Goal: Transaction & Acquisition: Purchase product/service

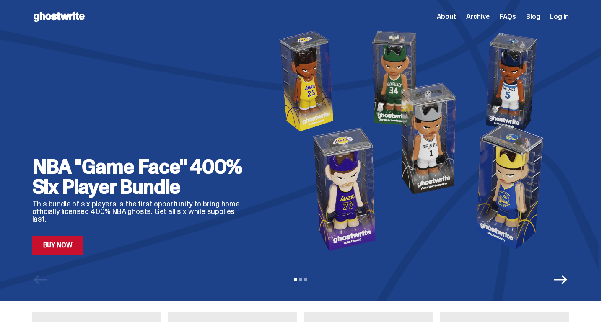
click at [69, 251] on link "Buy Now" at bounding box center [57, 245] width 51 height 18
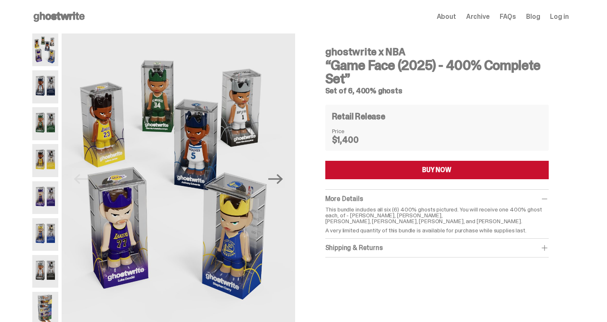
click at [44, 93] on img at bounding box center [45, 86] width 26 height 33
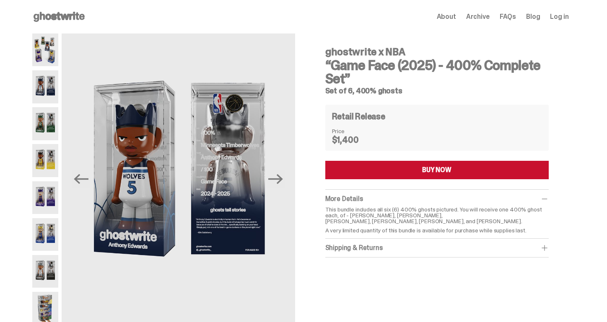
click at [39, 127] on img at bounding box center [45, 123] width 26 height 33
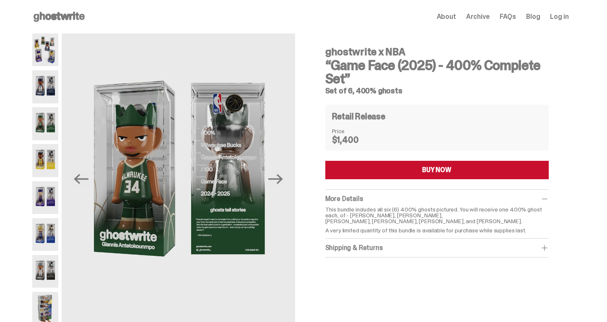
click at [49, 160] on img at bounding box center [45, 160] width 26 height 33
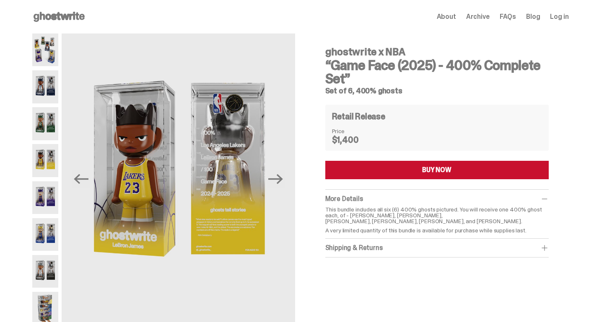
click at [47, 201] on img at bounding box center [45, 197] width 26 height 33
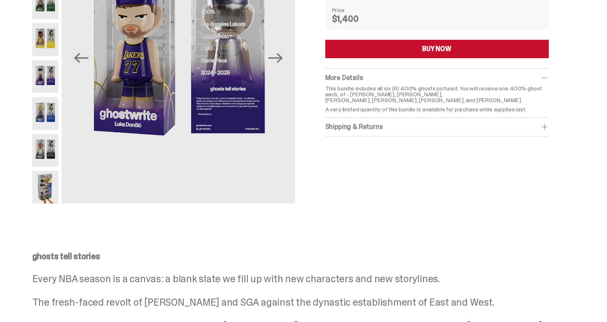
scroll to position [126, 0]
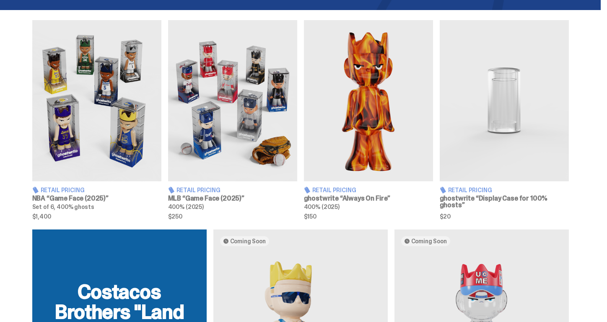
scroll to position [293, 0]
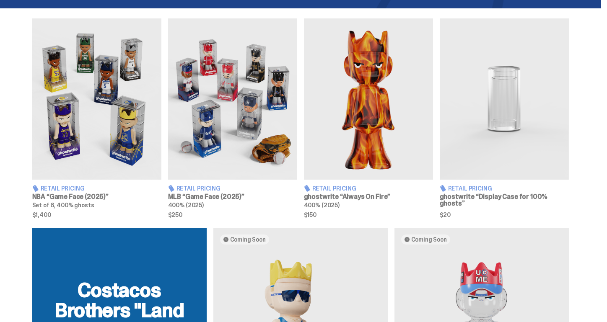
click at [252, 147] on img at bounding box center [232, 98] width 129 height 161
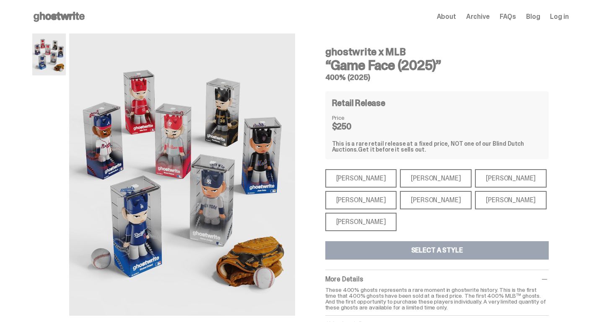
click at [359, 177] on div "[PERSON_NAME]" at bounding box center [361, 178] width 72 height 18
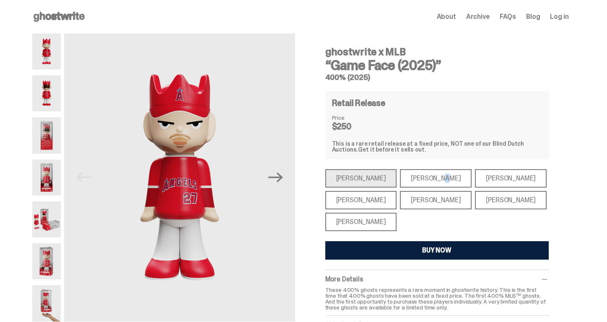
click at [413, 178] on div "[PERSON_NAME]" at bounding box center [436, 178] width 72 height 18
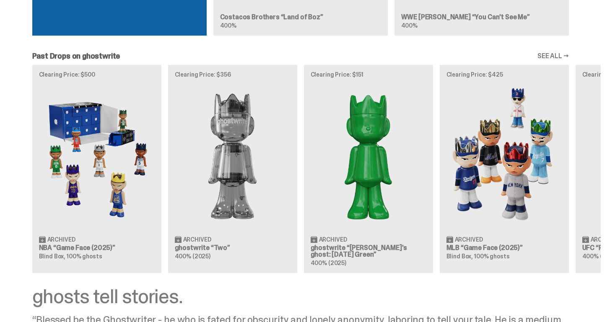
scroll to position [712, 0]
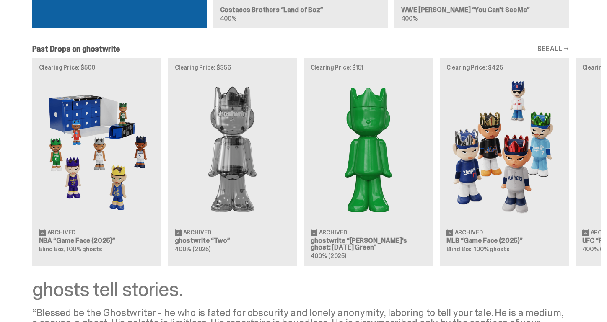
click at [90, 145] on div "Clearing Price: $500 Archived NBA “Game Face (2025)” Blind Box, 100% ghosts Cle…" at bounding box center [300, 162] width 600 height 208
